Goal: Navigation & Orientation: Find specific page/section

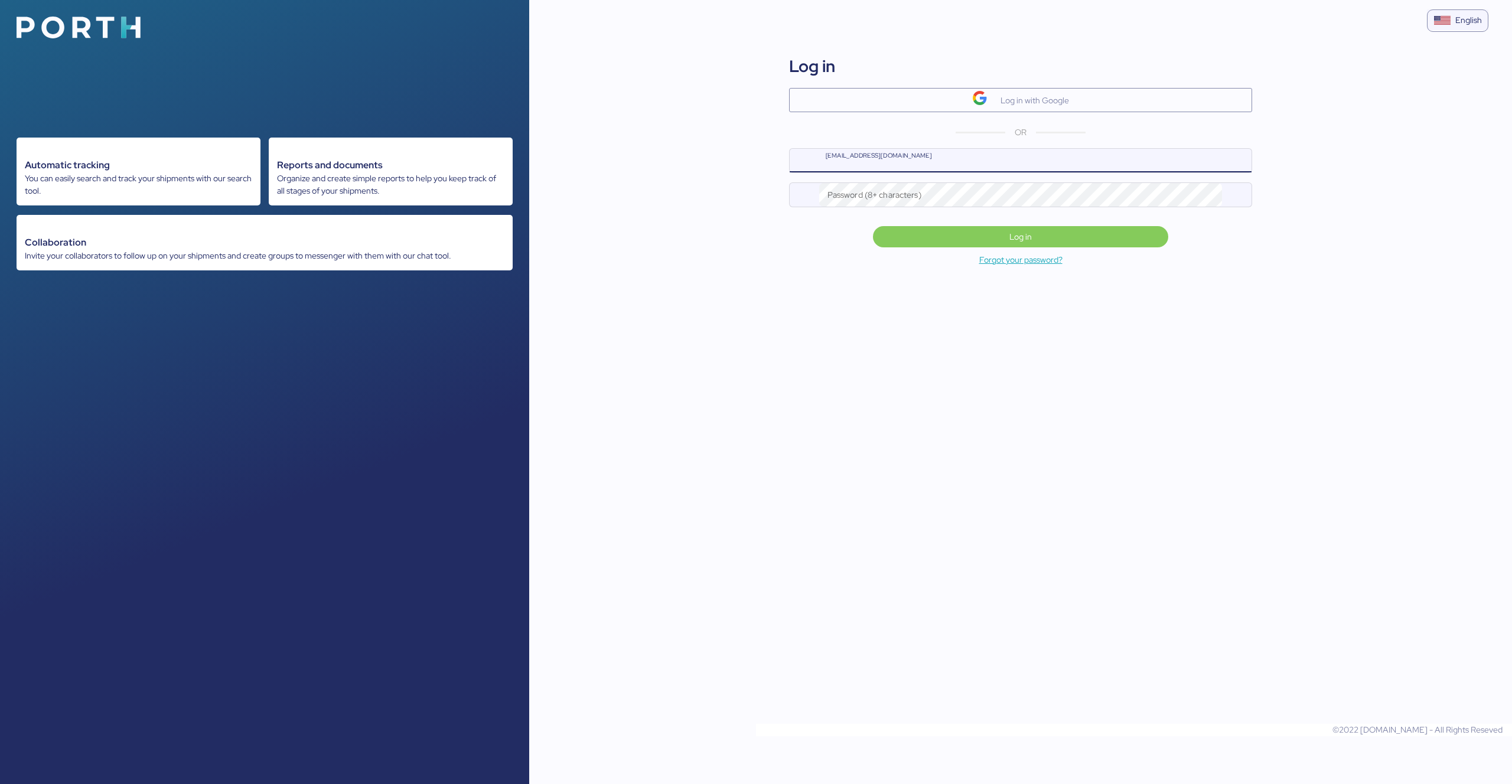
click at [900, 156] on input "[EMAIL_ADDRESS][DOMAIN_NAME]" at bounding box center [1035, 160] width 433 height 24
type input "[PERSON_NAME][EMAIL_ADDRESS][DOMAIN_NAME]"
click at [905, 162] on input "[PERSON_NAME][EMAIL_ADDRESS][DOMAIN_NAME]" at bounding box center [1035, 160] width 433 height 24
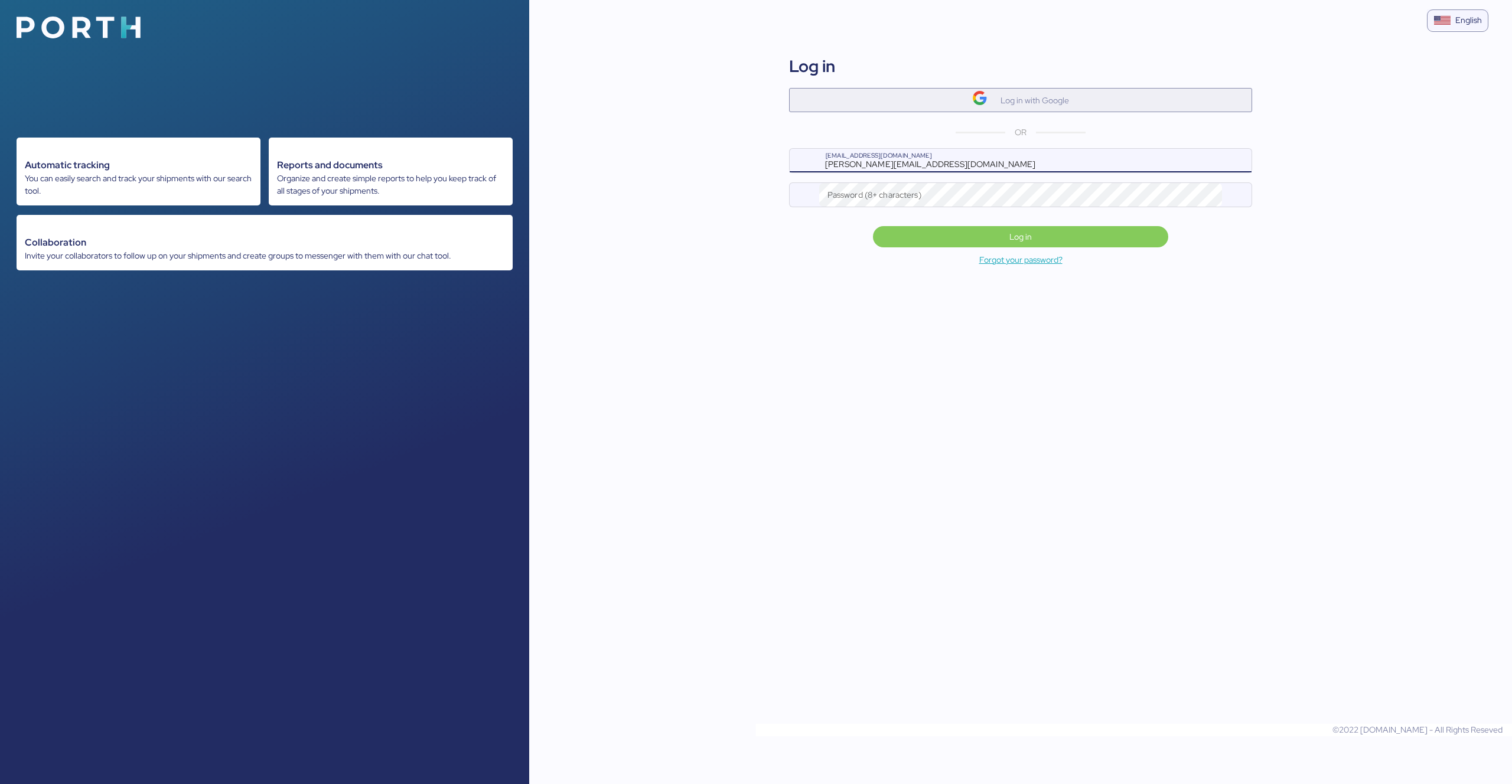
click at [965, 98] on span "Log in with Google" at bounding box center [1020, 100] width 444 height 20
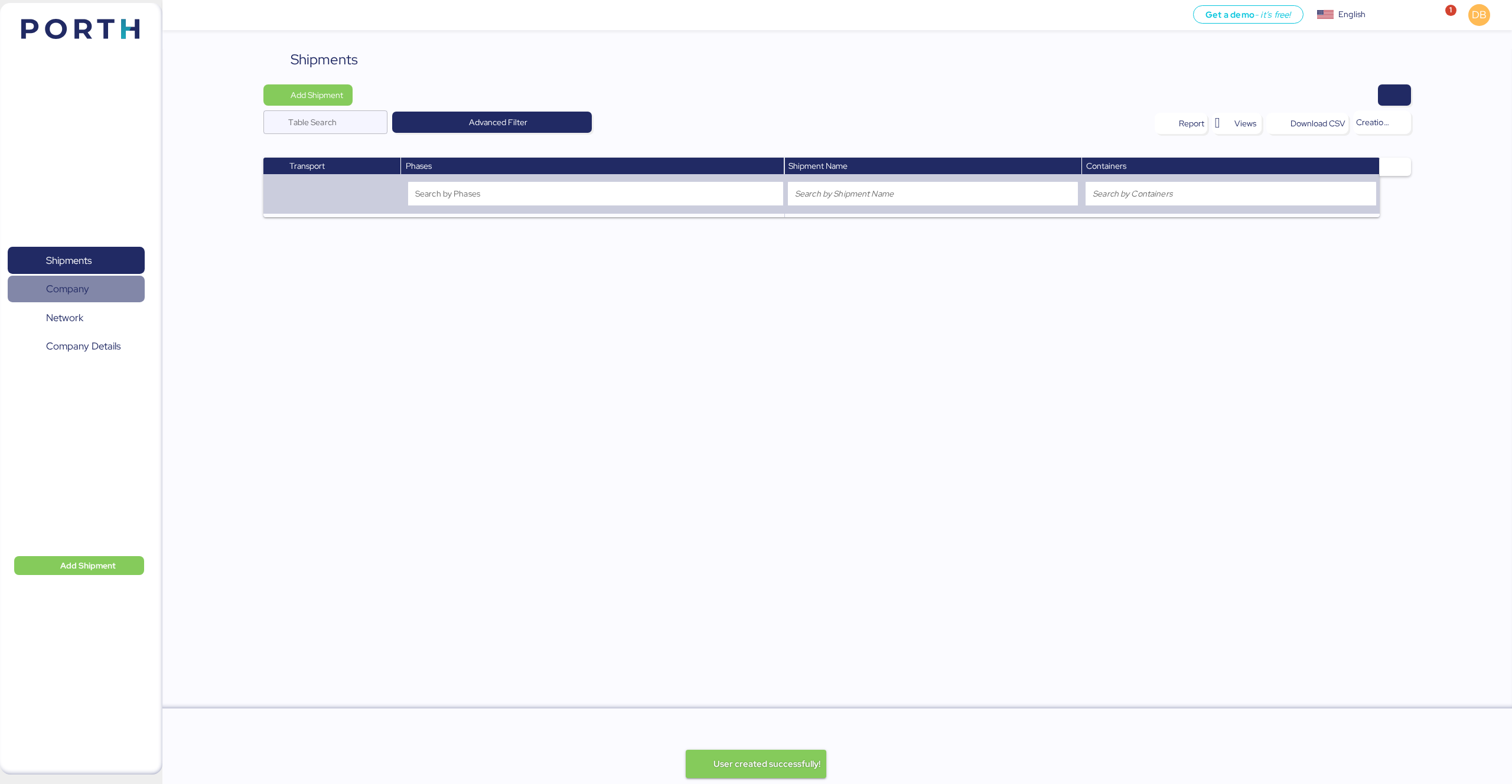
click at [103, 298] on span "Company" at bounding box center [75, 289] width 127 height 17
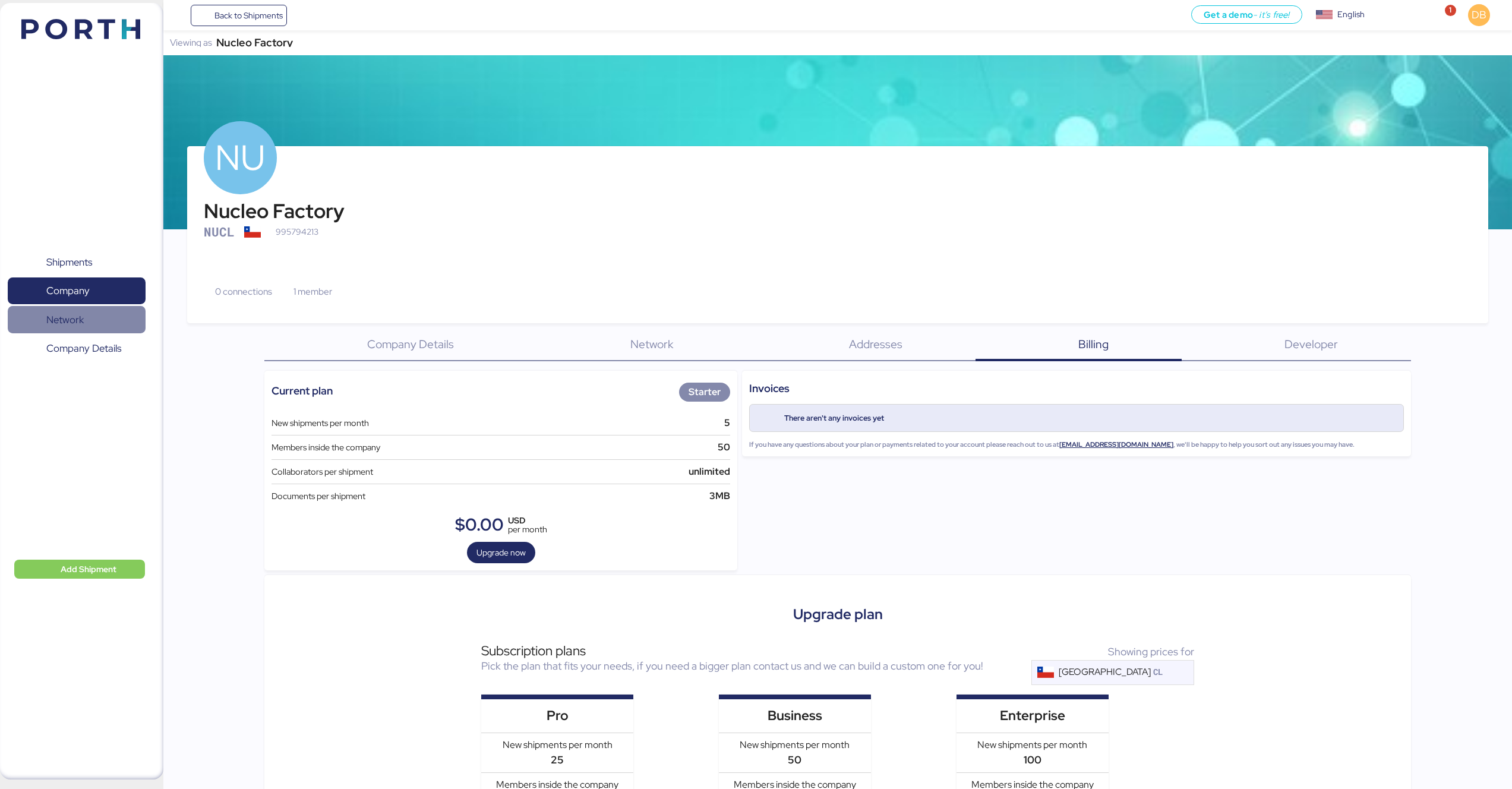
click at [91, 329] on span "Network" at bounding box center [76, 320] width 128 height 17
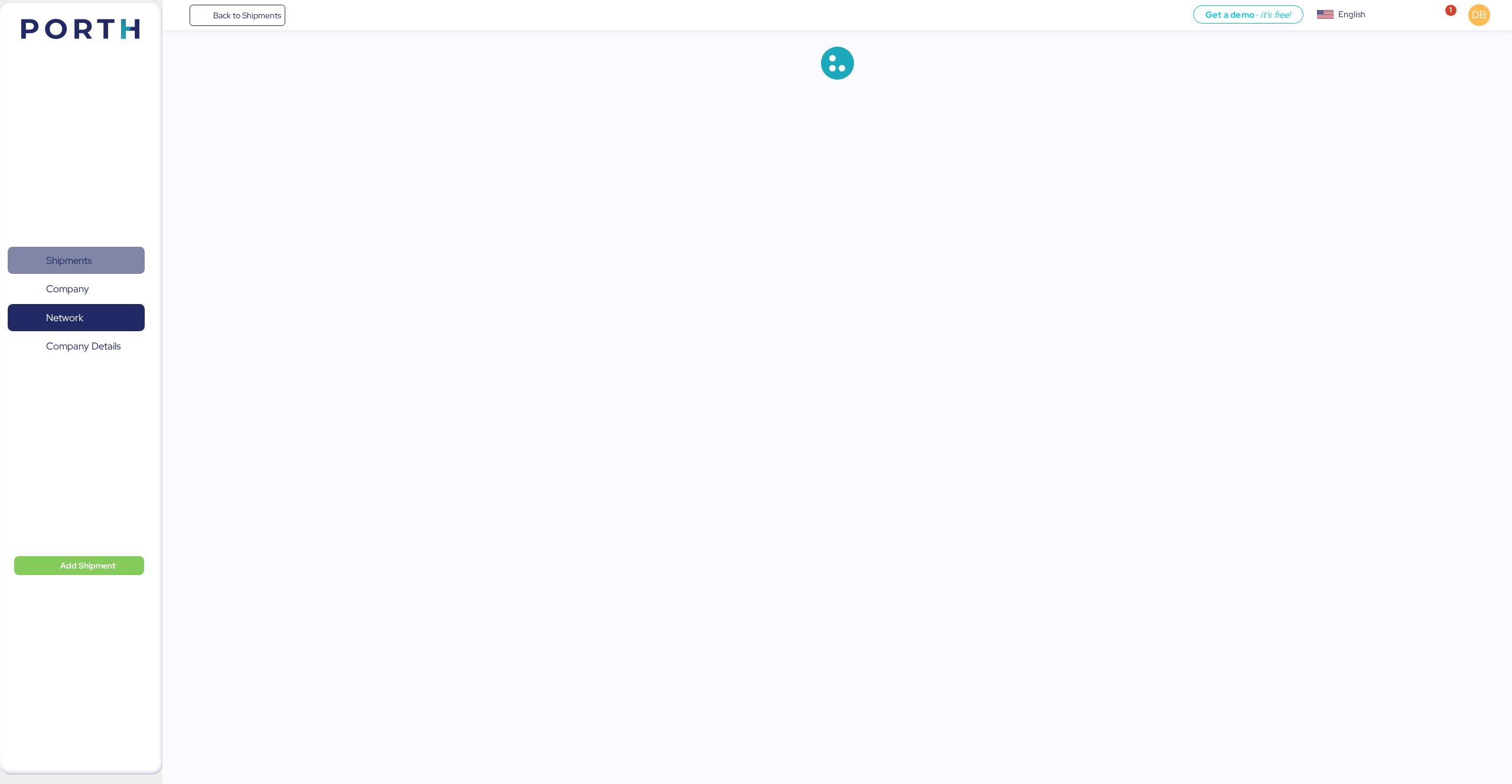
click at [98, 257] on span "Shipments" at bounding box center [75, 260] width 127 height 17
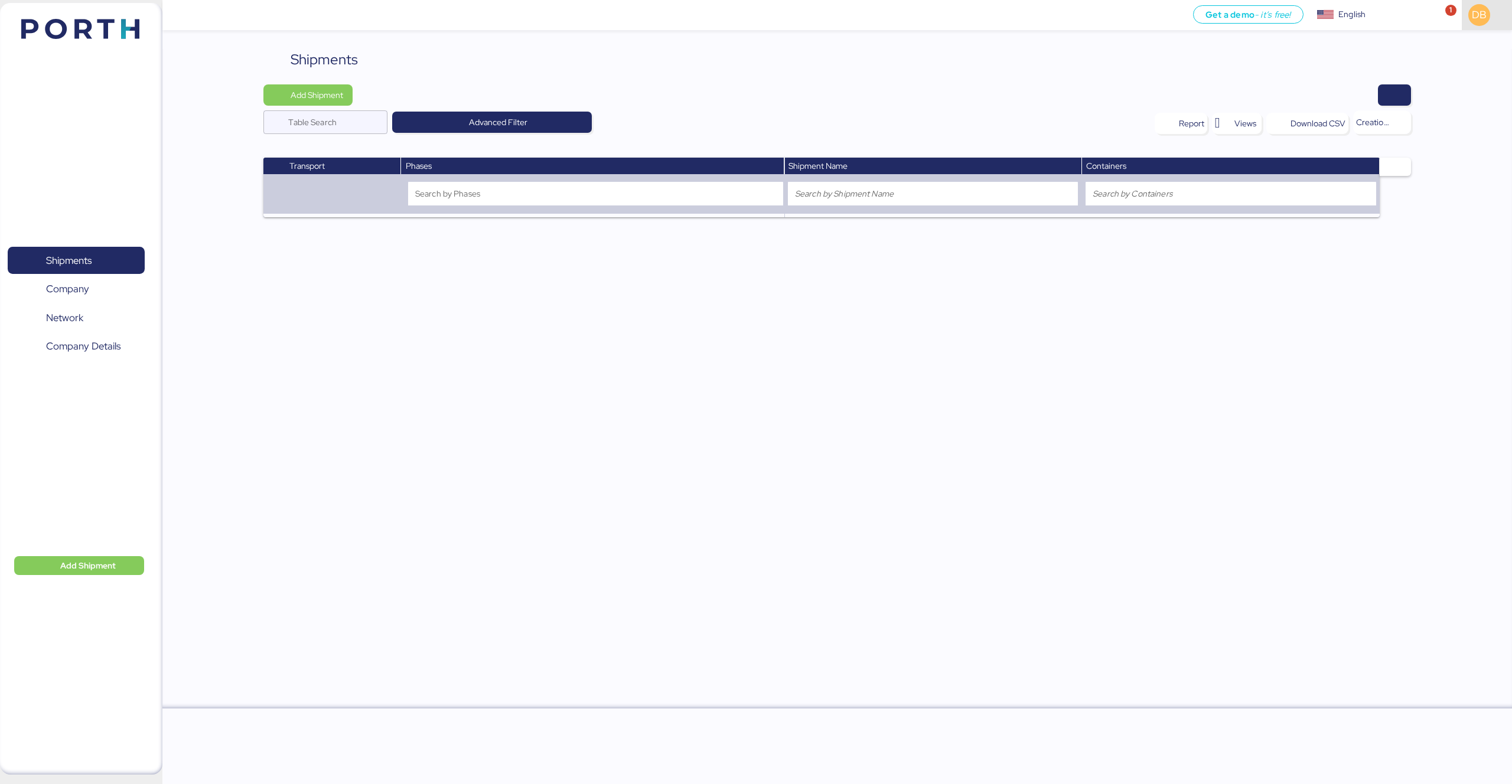
click at [1474, 17] on span "DB" at bounding box center [1479, 15] width 15 height 15
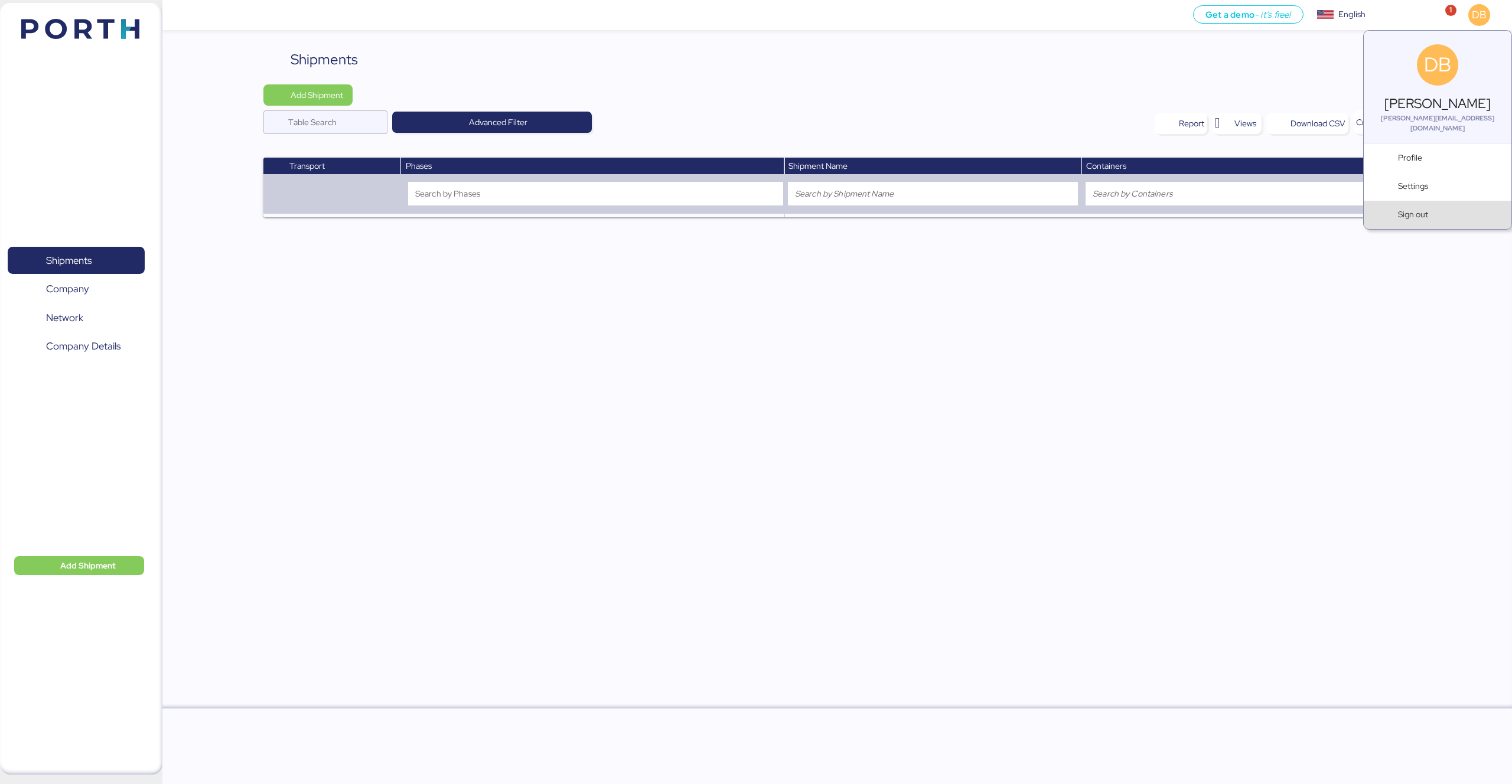
click at [1442, 209] on span "Sign out" at bounding box center [1449, 214] width 104 height 12
